Goal: Information Seeking & Learning: Find specific fact

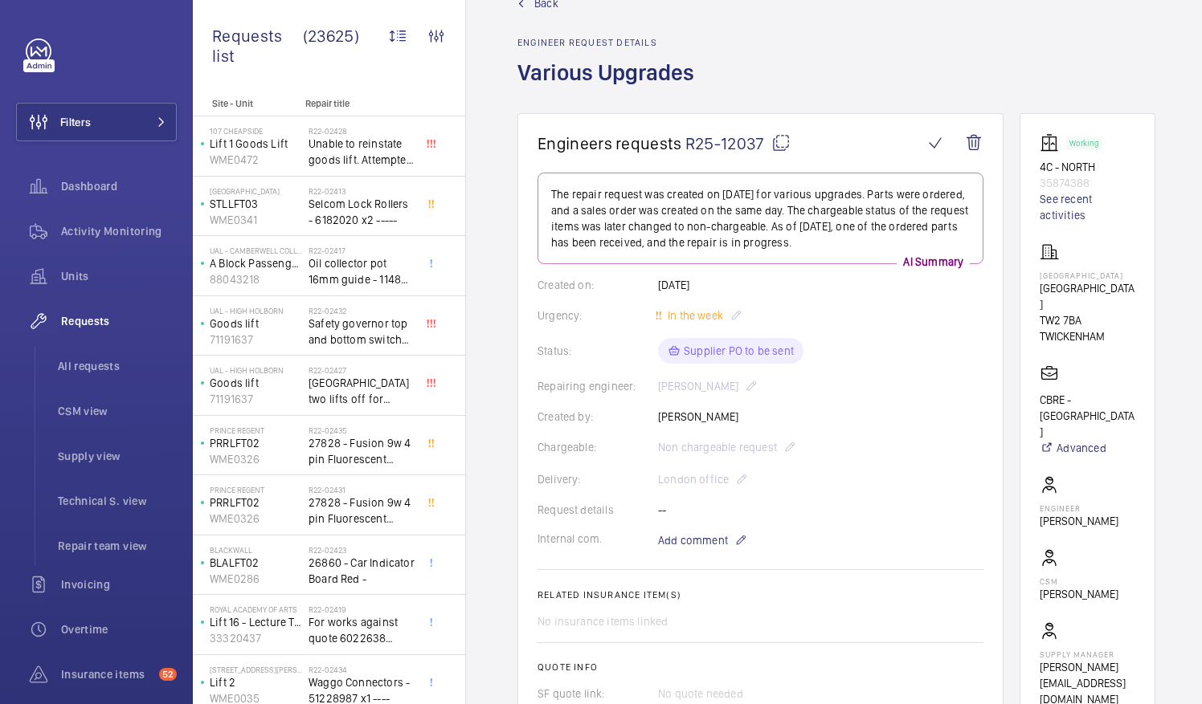
scroll to position [43, 0]
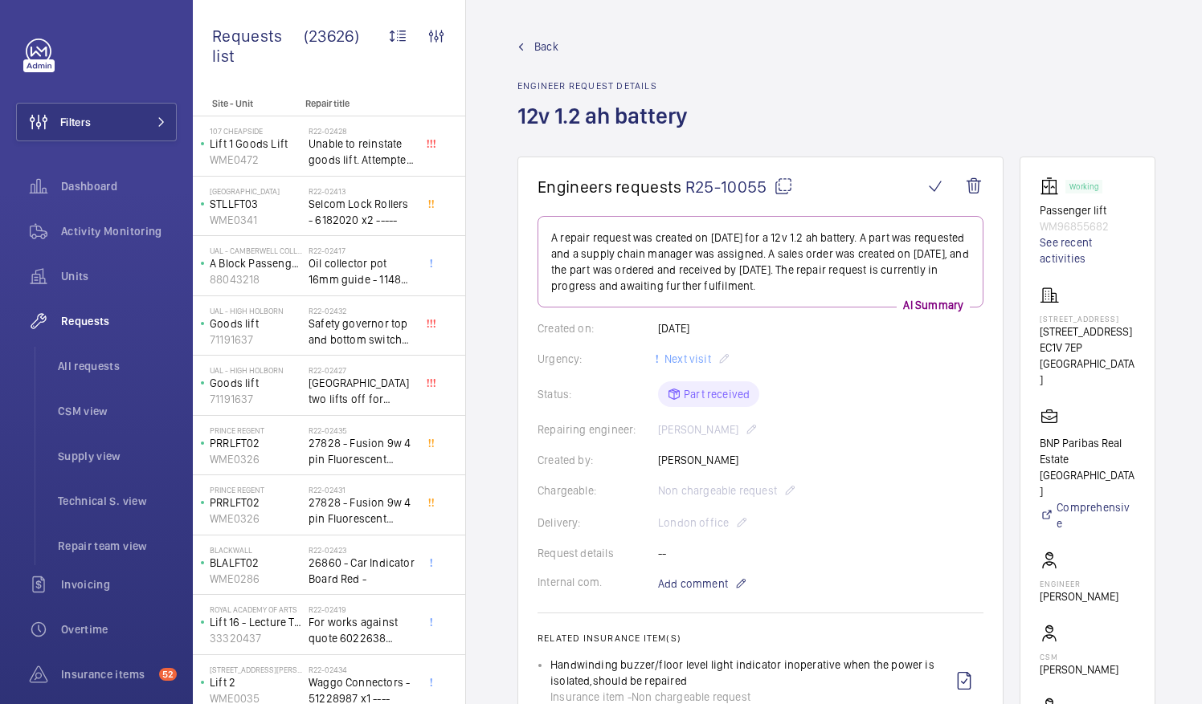
click at [778, 181] on mat-icon at bounding box center [783, 186] width 19 height 19
drag, startPoint x: 1058, startPoint y: 314, endPoint x: 1147, endPoint y: 318, distance: 89.3
click at [1147, 318] on wm-front-card "Working Passenger lift WM96855682 See recent activities [STREET_ADDRESS] LONDON…" at bounding box center [1087, 480] width 136 height 647
drag, startPoint x: 1147, startPoint y: 318, endPoint x: 1135, endPoint y: 318, distance: 12.0
copy p "[STREET_ADDRESS]"
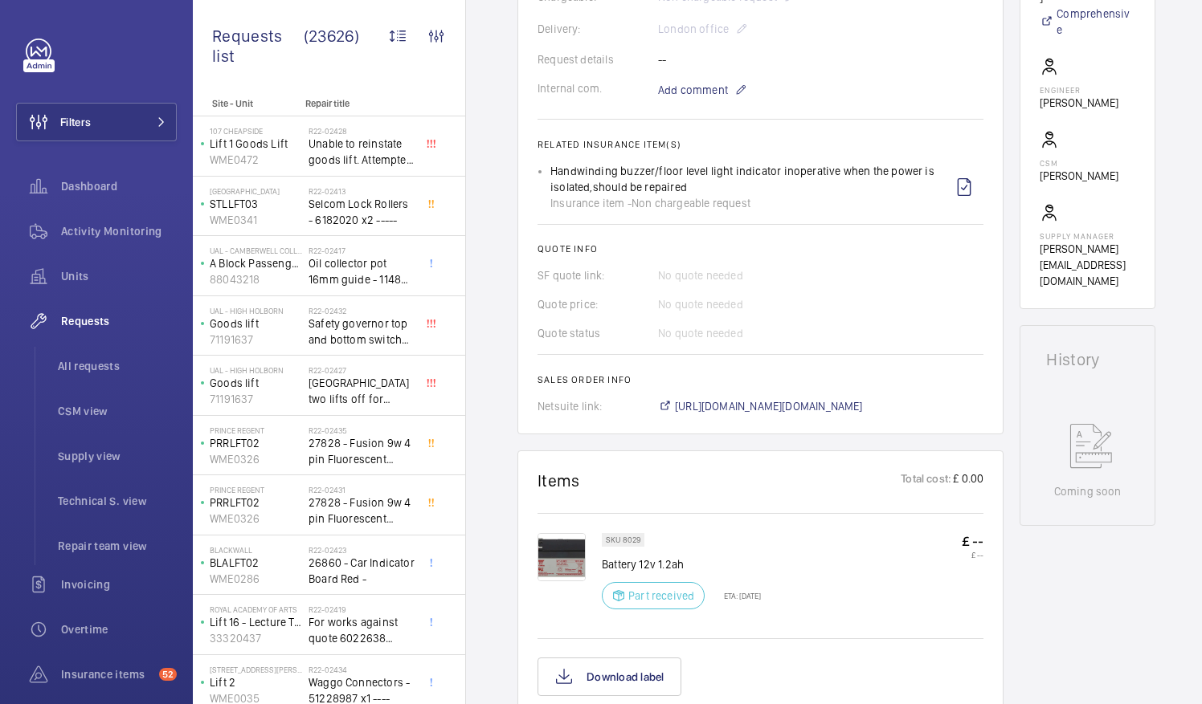
scroll to position [639, 0]
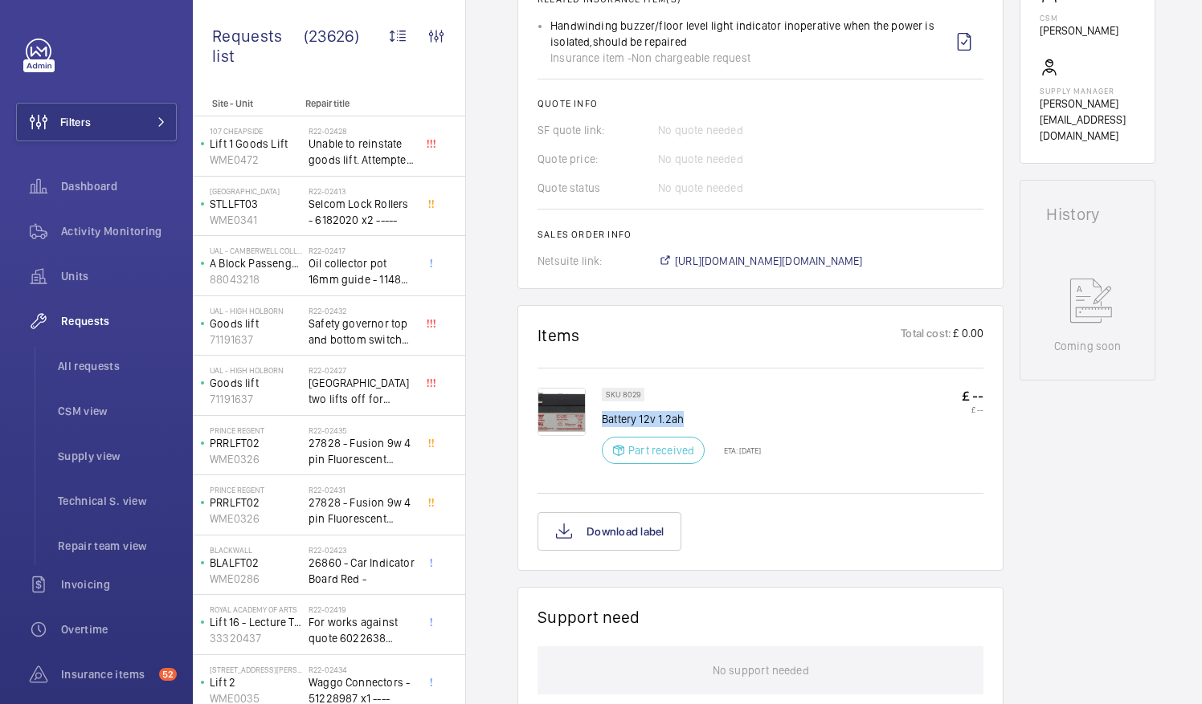
drag, startPoint x: 604, startPoint y: 415, endPoint x: 686, endPoint y: 418, distance: 82.0
click at [686, 418] on p "Battery 12v 1.2ah" at bounding box center [681, 419] width 159 height 16
drag, startPoint x: 686, startPoint y: 418, endPoint x: 672, endPoint y: 418, distance: 14.5
copy p "Battery 12v 1.2ah"
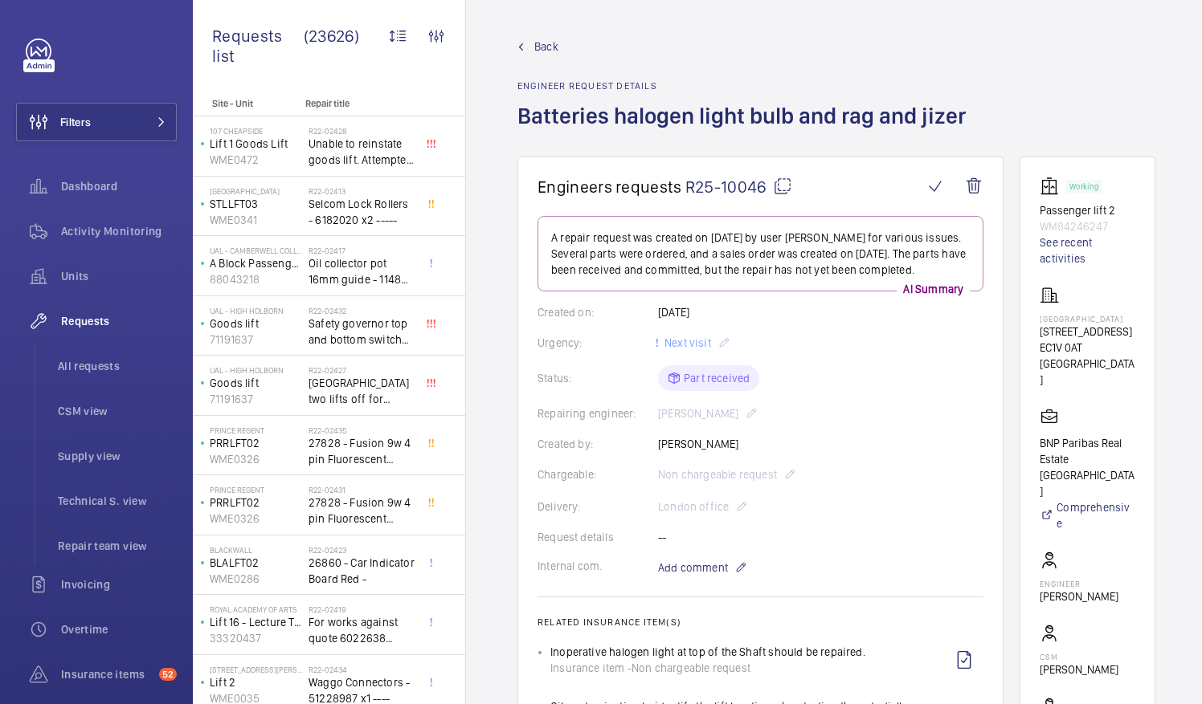
click at [778, 185] on mat-icon at bounding box center [782, 186] width 19 height 19
drag, startPoint x: 1059, startPoint y: 318, endPoint x: 1141, endPoint y: 320, distance: 82.0
click at [1135, 320] on p "Northburgh House" at bounding box center [1087, 319] width 96 height 10
drag, startPoint x: 1141, startPoint y: 320, endPoint x: 1139, endPoint y: 337, distance: 17.7
click at [1135, 337] on p "10 Northburgh Street" at bounding box center [1087, 332] width 96 height 16
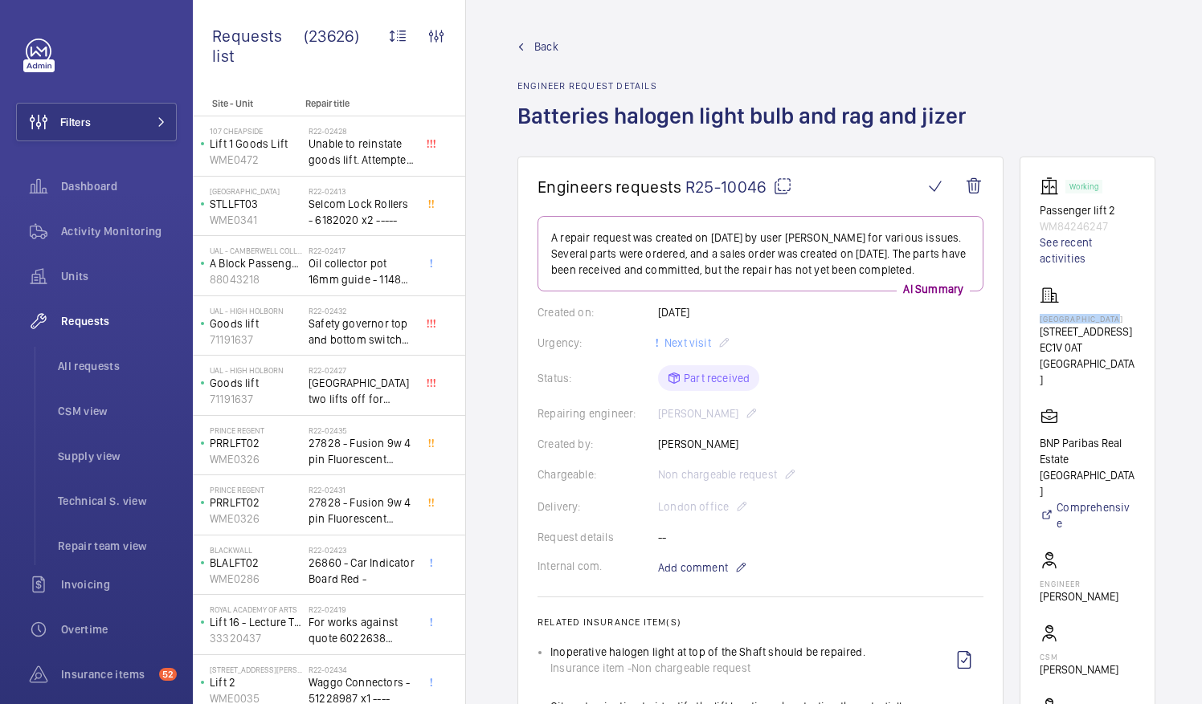
drag, startPoint x: 1059, startPoint y: 315, endPoint x: 1146, endPoint y: 317, distance: 87.6
click at [1135, 317] on p "Northburgh House" at bounding box center [1087, 319] width 96 height 10
drag, startPoint x: 1146, startPoint y: 317, endPoint x: 1123, endPoint y: 319, distance: 23.4
copy p "Northburgh House"
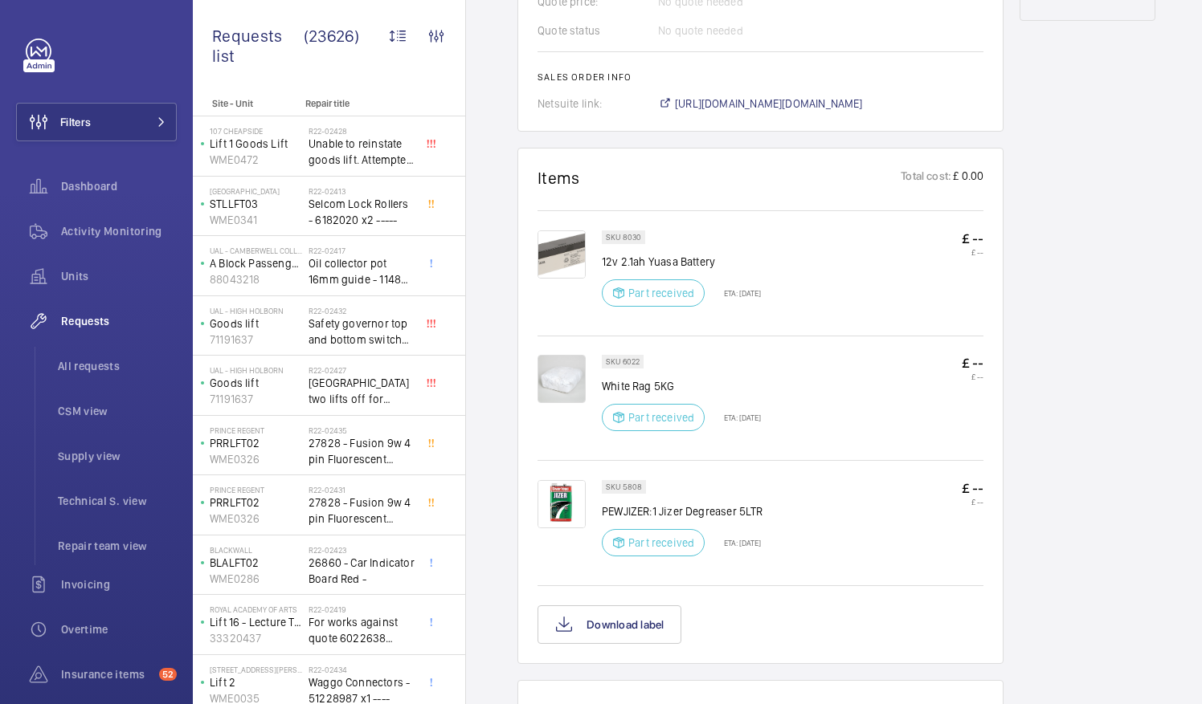
scroll to position [1012, 0]
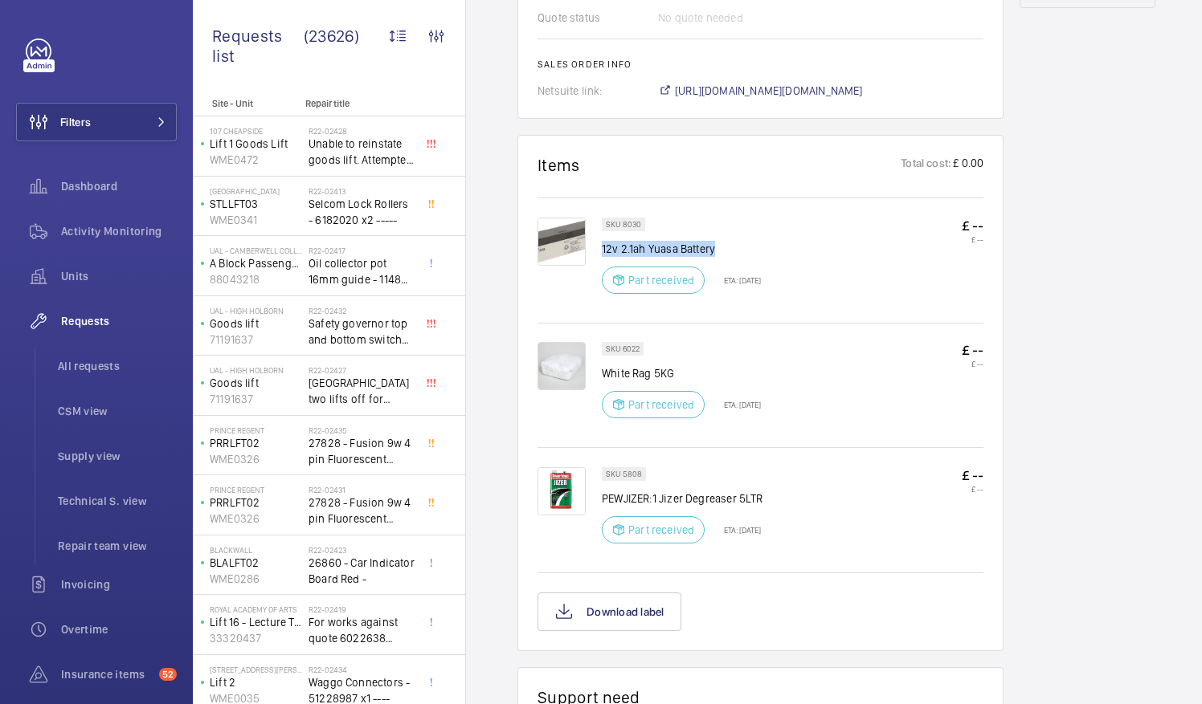
drag, startPoint x: 603, startPoint y: 246, endPoint x: 718, endPoint y: 251, distance: 115.0
click at [718, 251] on p "12v 2.1ah Yuasa Battery" at bounding box center [681, 249] width 159 height 16
drag, startPoint x: 718, startPoint y: 251, endPoint x: 700, endPoint y: 247, distance: 18.0
copy p "12v 2.1ah Yuasa Battery"
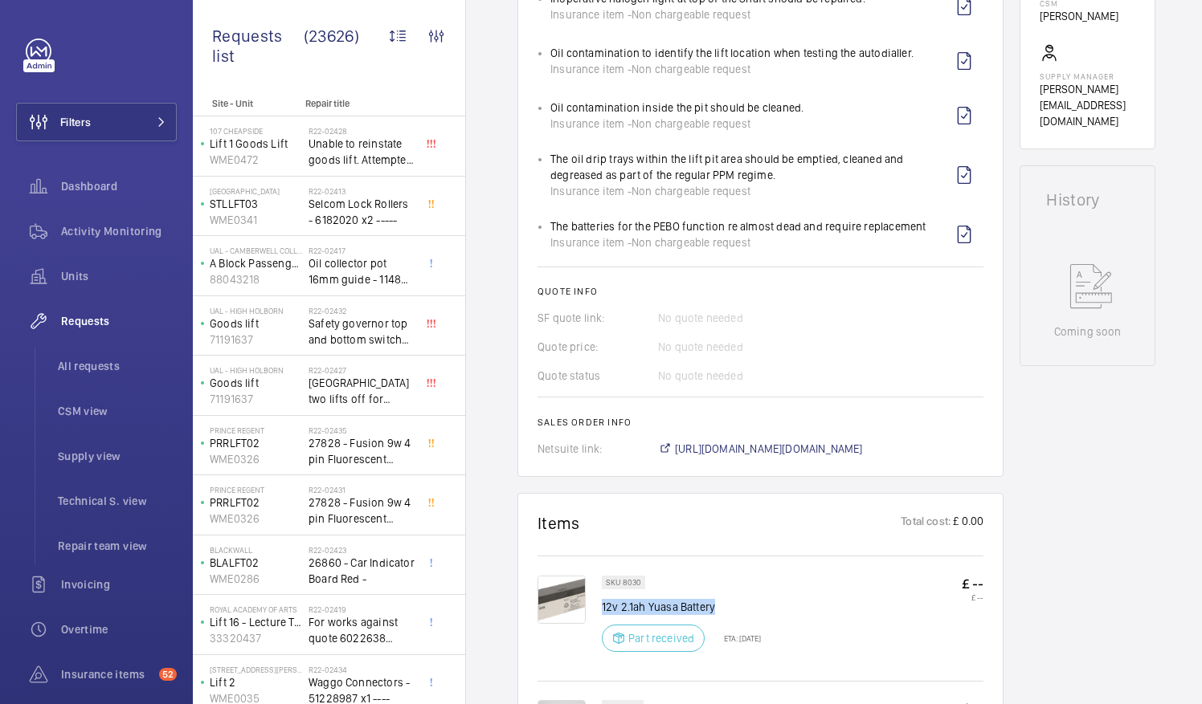
scroll to position [658, 0]
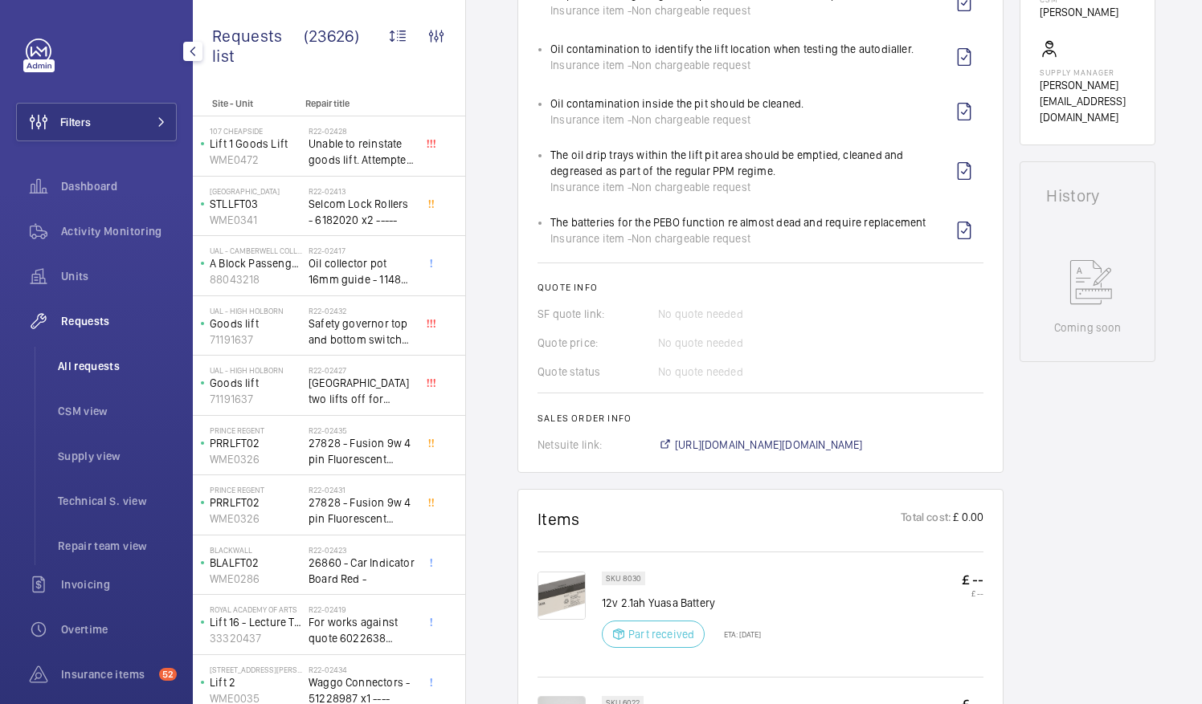
click at [99, 365] on span "All requests" at bounding box center [117, 366] width 119 height 16
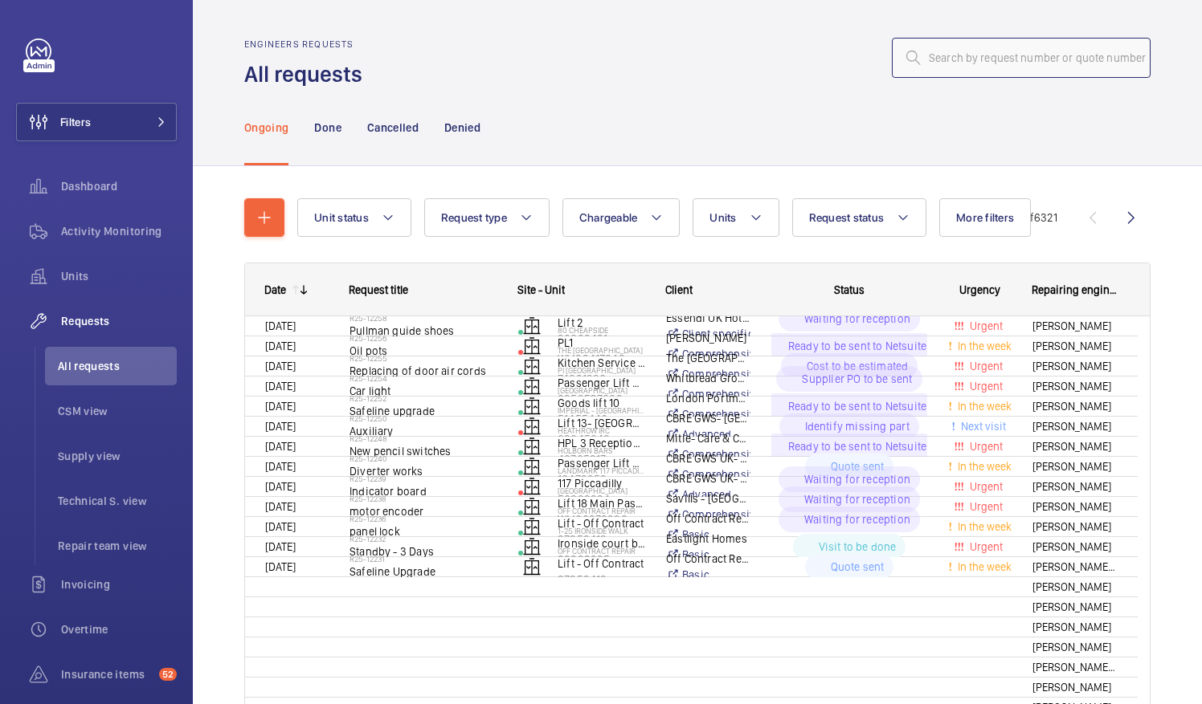
click at [913, 59] on input "text" at bounding box center [1021, 58] width 259 height 40
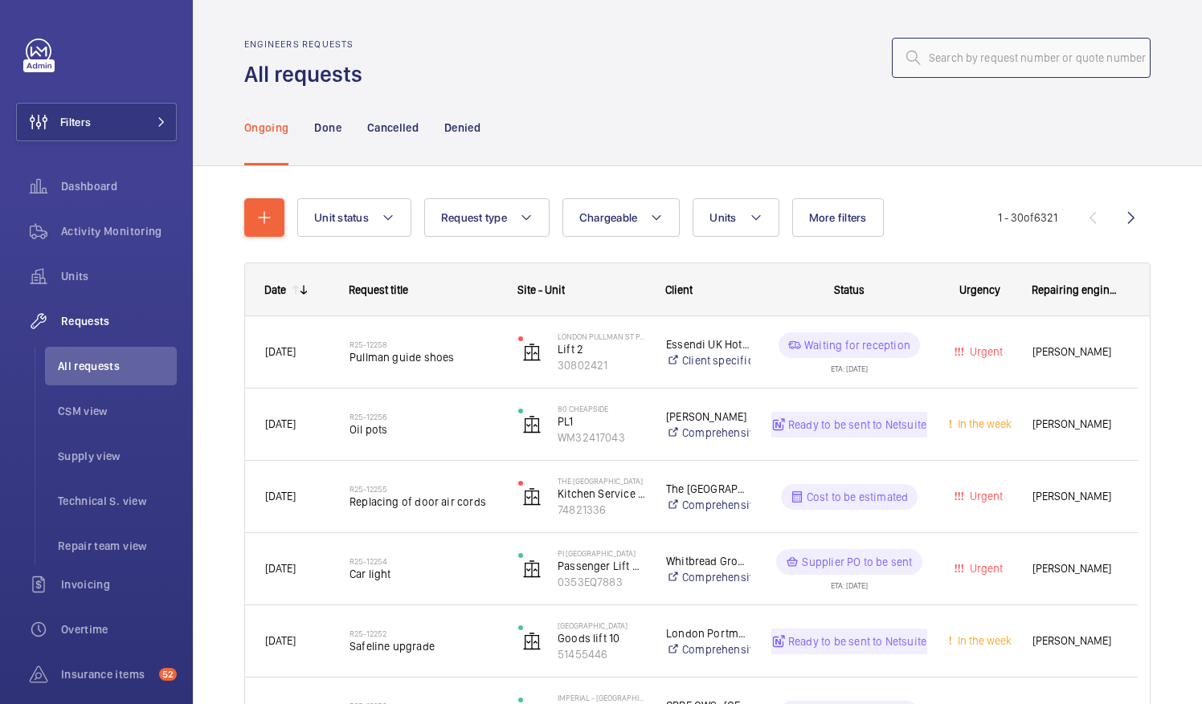
type input "V"
paste input "R25-12153"
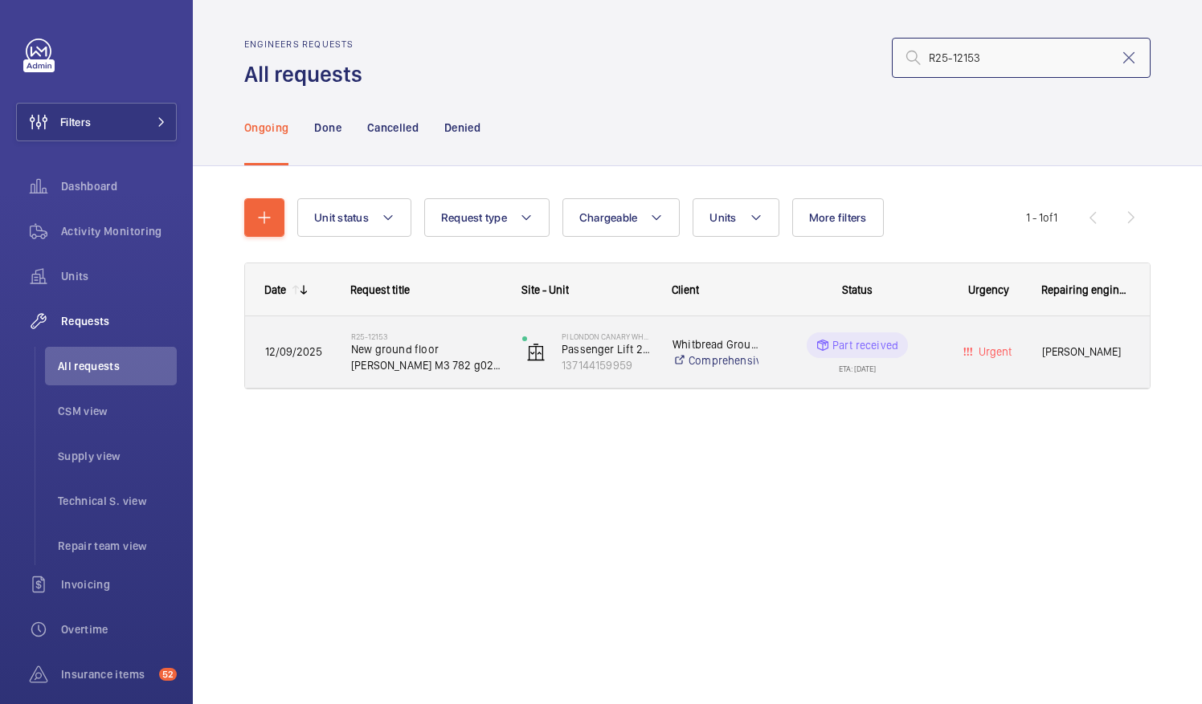
type input "R25-12153"
click at [398, 359] on span "New ground floor pressel M3 782 g02 y13" at bounding box center [426, 357] width 150 height 32
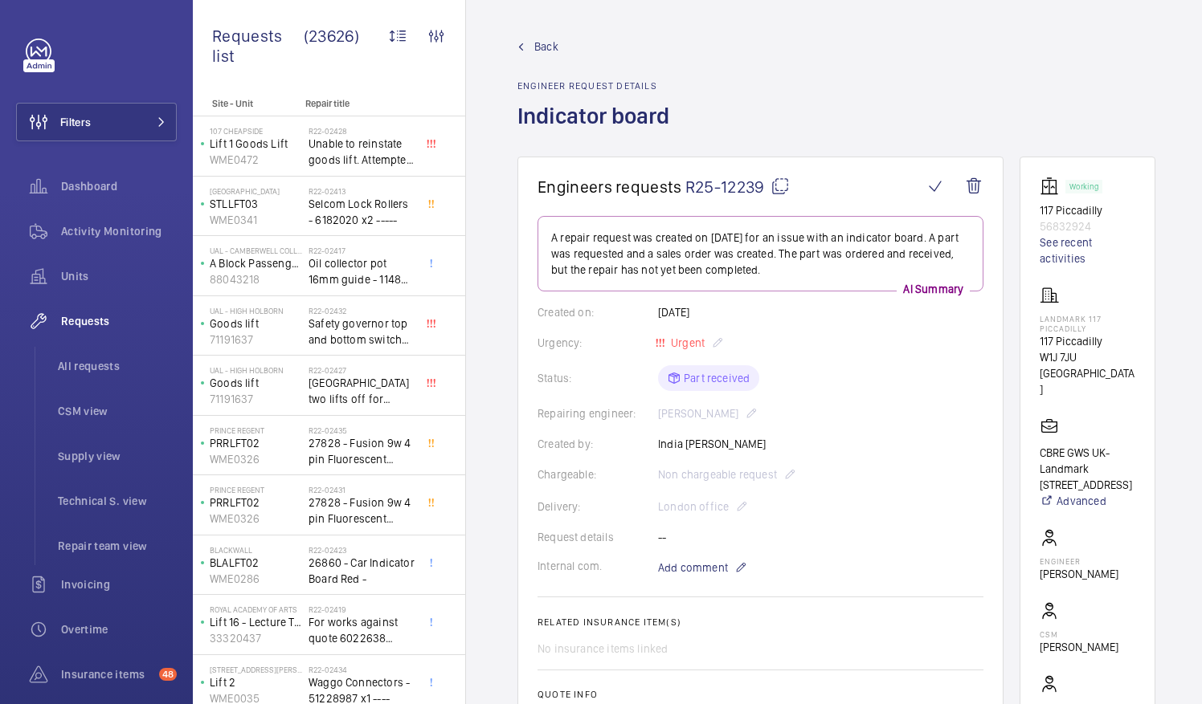
click at [779, 186] on mat-icon at bounding box center [779, 186] width 19 height 19
drag, startPoint x: 1057, startPoint y: 313, endPoint x: 1103, endPoint y: 318, distance: 46.0
click at [1103, 318] on p "Landmark 117 Piccadilly" at bounding box center [1087, 323] width 96 height 19
drag, startPoint x: 1103, startPoint y: 318, endPoint x: 1089, endPoint y: 321, distance: 13.9
copy p "Landmark"
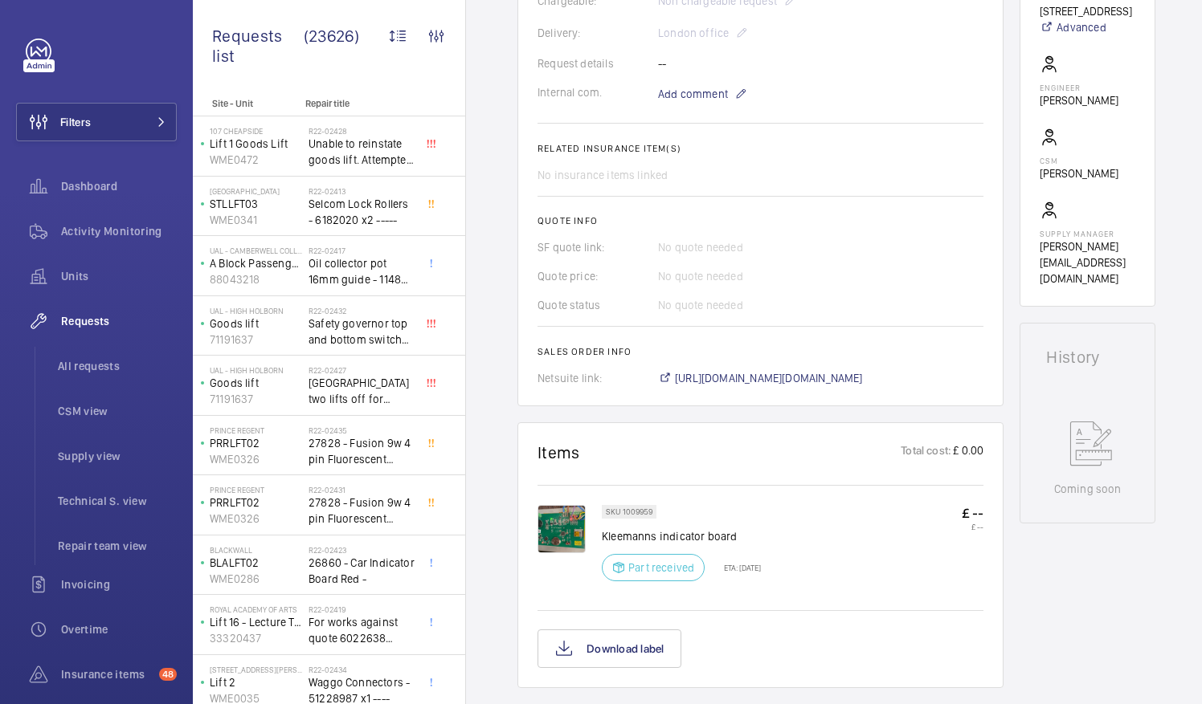
scroll to position [562, 0]
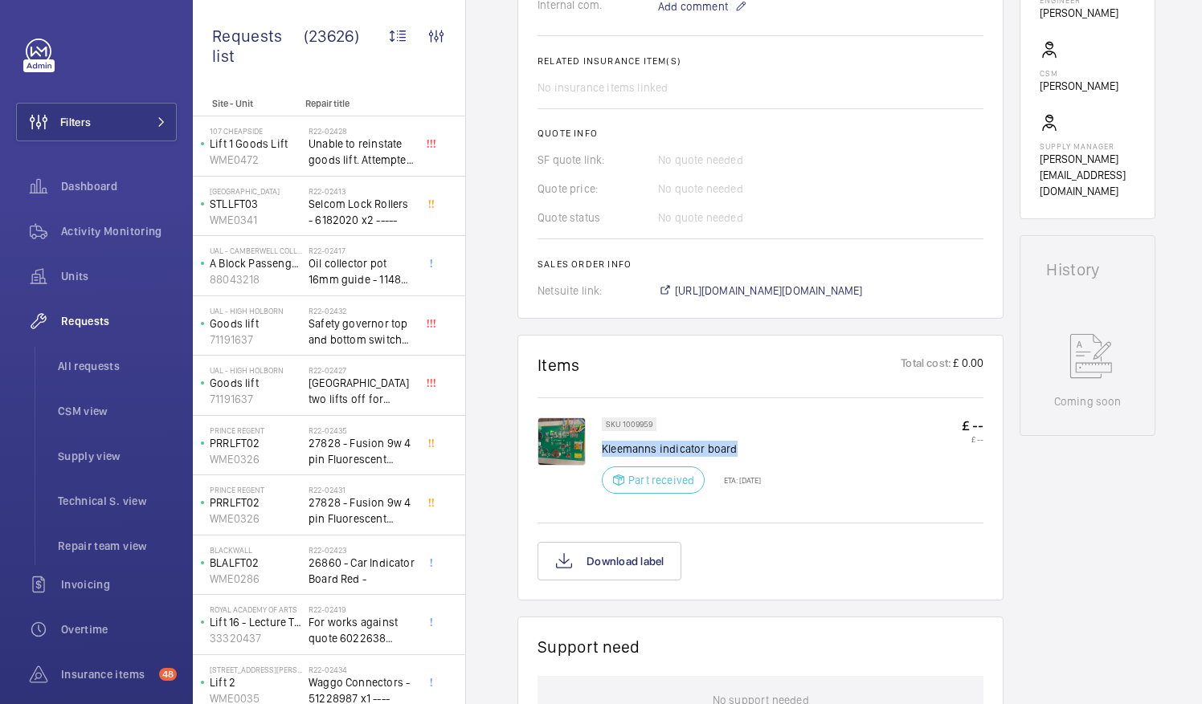
drag, startPoint x: 602, startPoint y: 441, endPoint x: 774, endPoint y: 448, distance: 171.3
click at [761, 448] on p "Kleemanns indicator board" at bounding box center [681, 449] width 159 height 16
drag, startPoint x: 774, startPoint y: 448, endPoint x: 704, endPoint y: 445, distance: 70.0
copy p "Kleemanns indicator board"
